Goal: Check status

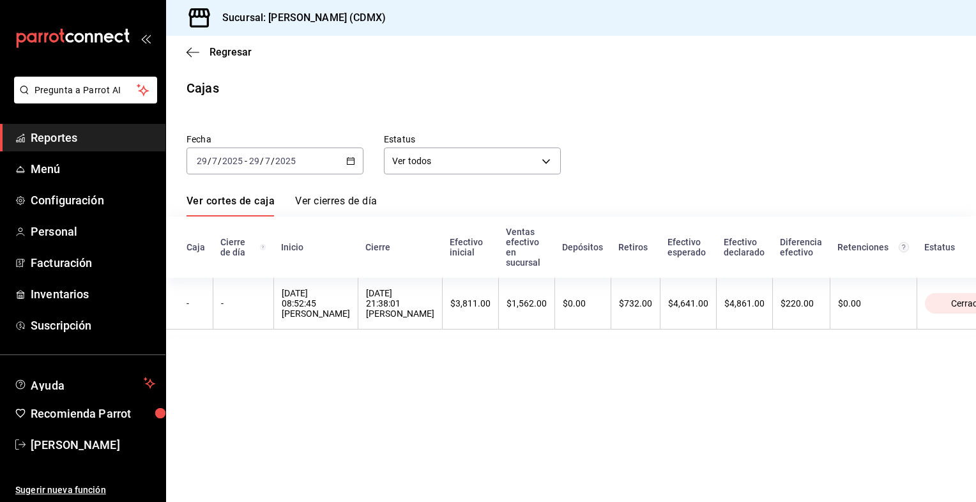
click at [0, 20] on html "Pregunta a Parrot AI Reportes Menú Configuración Personal Facturación Inventari…" at bounding box center [488, 251] width 976 height 502
click at [351, 160] on icon "button" at bounding box center [350, 160] width 9 height 9
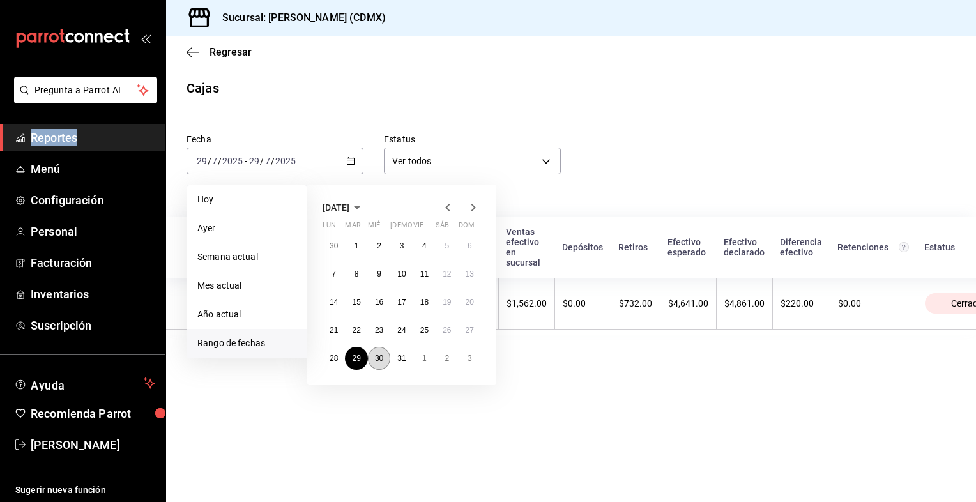
click at [381, 357] on abbr "30" at bounding box center [379, 358] width 8 height 9
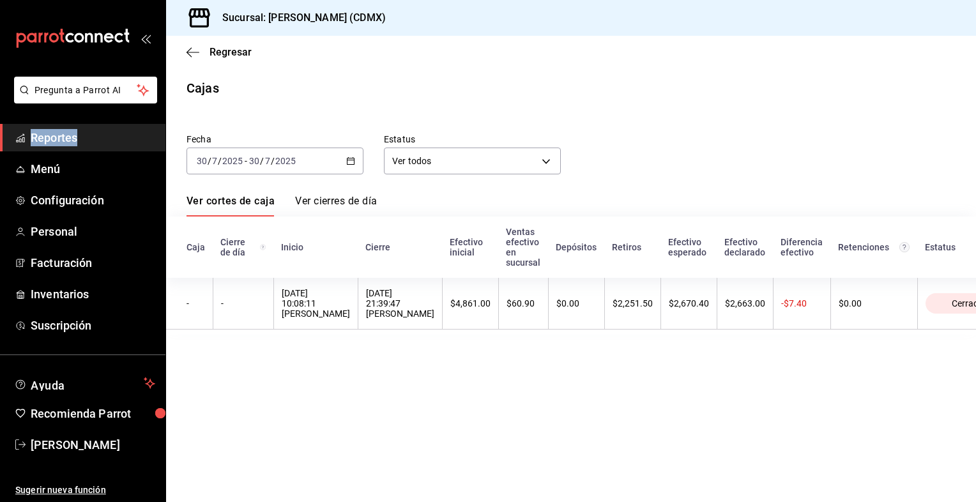
click at [352, 165] on icon "button" at bounding box center [350, 160] width 9 height 9
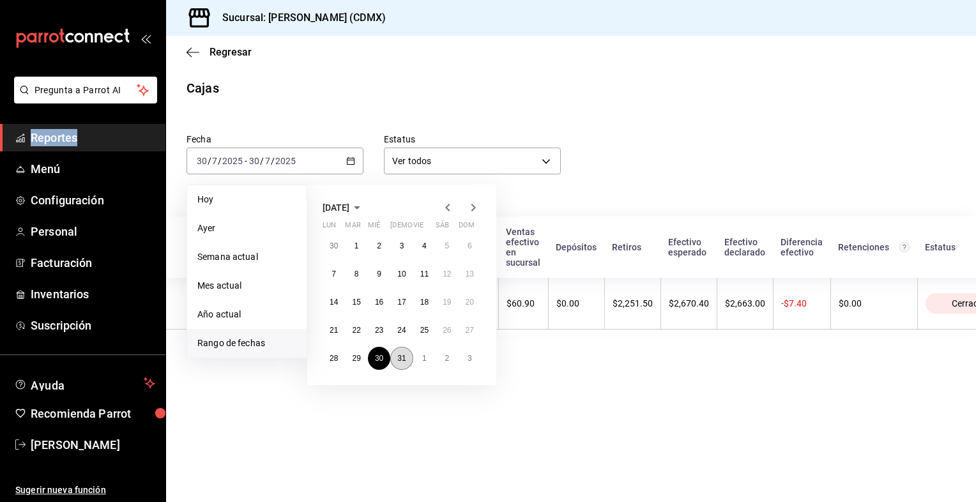
click at [405, 357] on abbr "31" at bounding box center [401, 358] width 8 height 9
click at [406, 356] on button "31" at bounding box center [401, 358] width 22 height 23
